Goal: Transaction & Acquisition: Purchase product/service

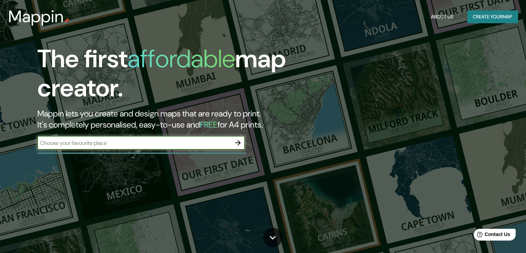
click at [482, 15] on button "Create your map" at bounding box center [492, 16] width 51 height 13
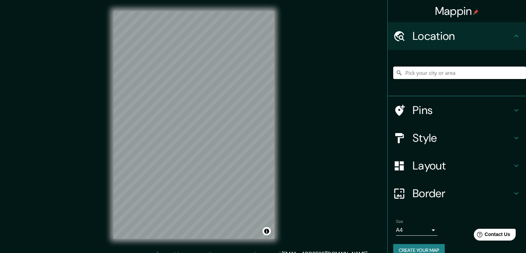
click at [440, 72] on input "Pick your city or area" at bounding box center [459, 72] width 133 height 12
paste input "Arco del Triunfo ([GEOGRAPHIC_DATA], [GEOGRAPHIC_DATA])"
click at [443, 74] on input "[GEOGRAPHIC_DATA], [GEOGRAPHIC_DATA]" at bounding box center [459, 72] width 133 height 12
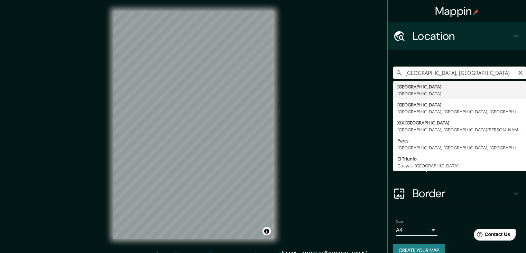
click at [443, 74] on input "[GEOGRAPHIC_DATA], [GEOGRAPHIC_DATA]" at bounding box center [459, 72] width 133 height 12
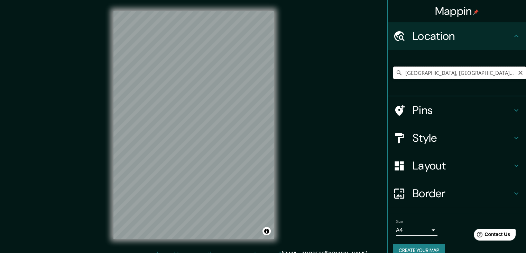
click at [447, 69] on input "[GEOGRAPHIC_DATA], [GEOGRAPHIC_DATA], [GEOGRAPHIC_DATA]" at bounding box center [459, 72] width 133 height 12
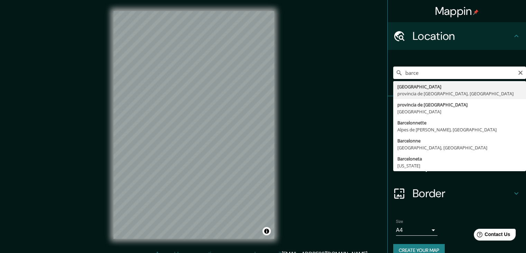
type input "[GEOGRAPHIC_DATA], [GEOGRAPHIC_DATA], [GEOGRAPHIC_DATA]"
